Goal: Find specific page/section: Find specific page/section

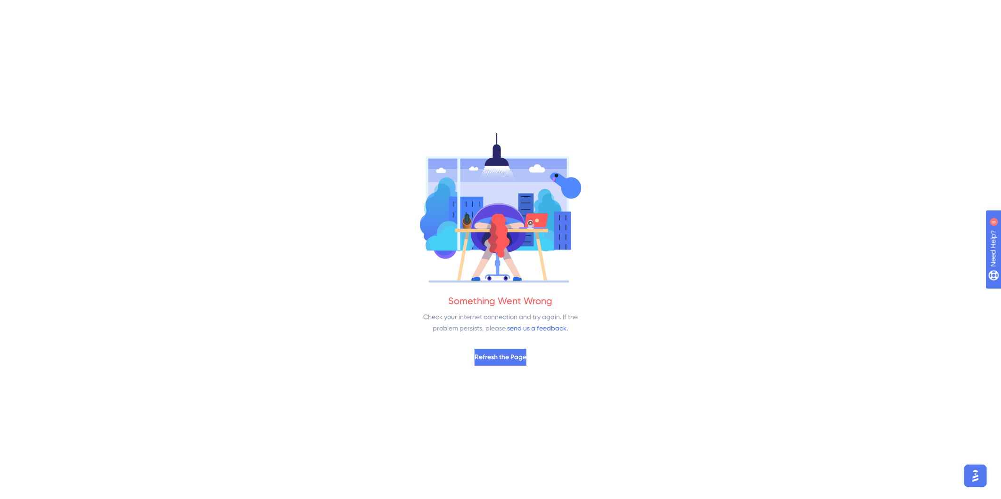
click at [646, 359] on div "Something Went Wrong Check your internet connection and try again. If the probl…" at bounding box center [500, 249] width 1001 height 499
click at [512, 354] on span "Refresh the Page" at bounding box center [500, 357] width 52 height 11
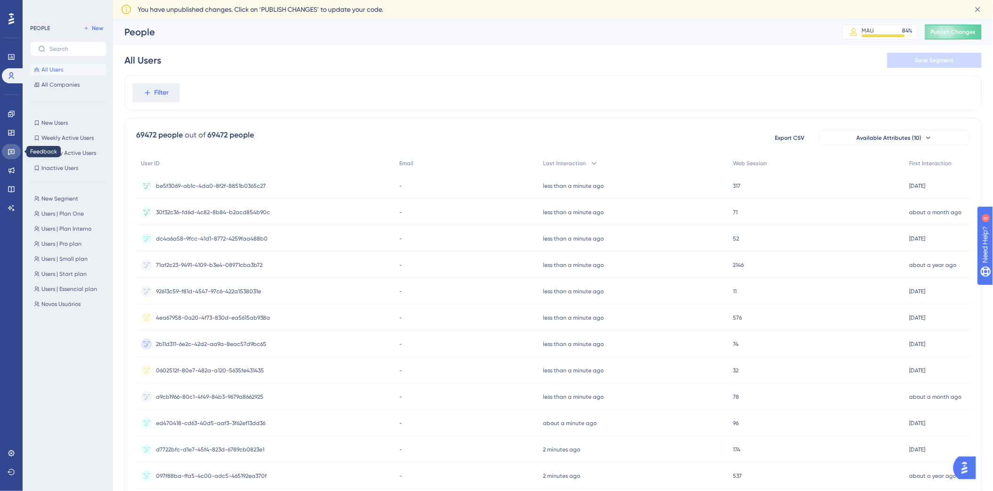
click at [13, 152] on icon at bounding box center [12, 152] width 8 height 8
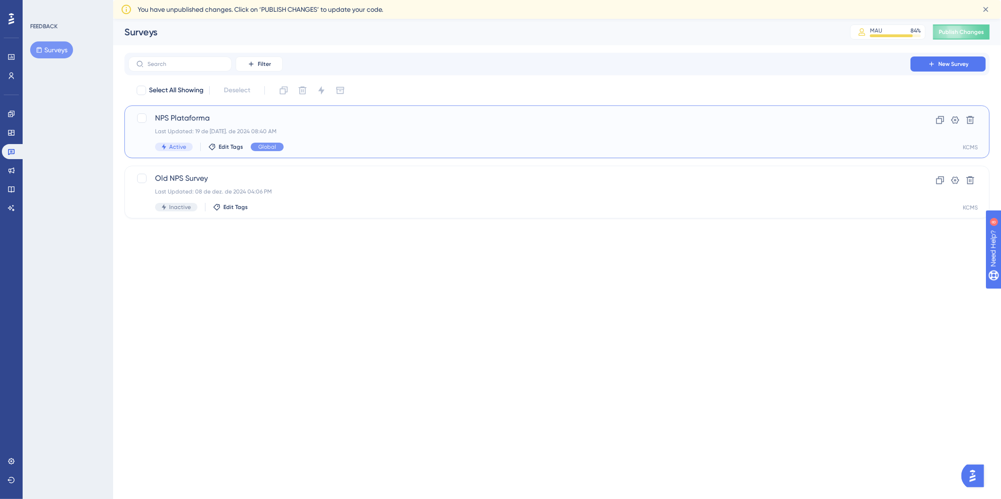
click at [417, 138] on div "NPS Plataforma Last Updated: 19 de [DATE]. de 2024 08:40 AM Active Edit Tags Gl…" at bounding box center [519, 132] width 728 height 39
